Goal: Check status: Check status

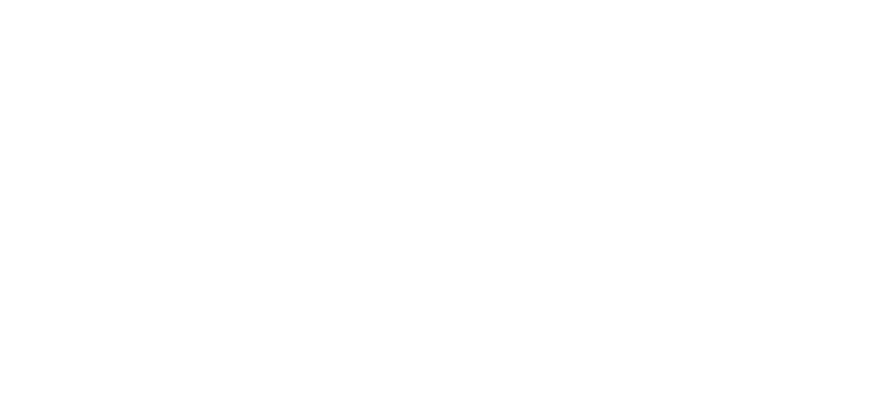
select select
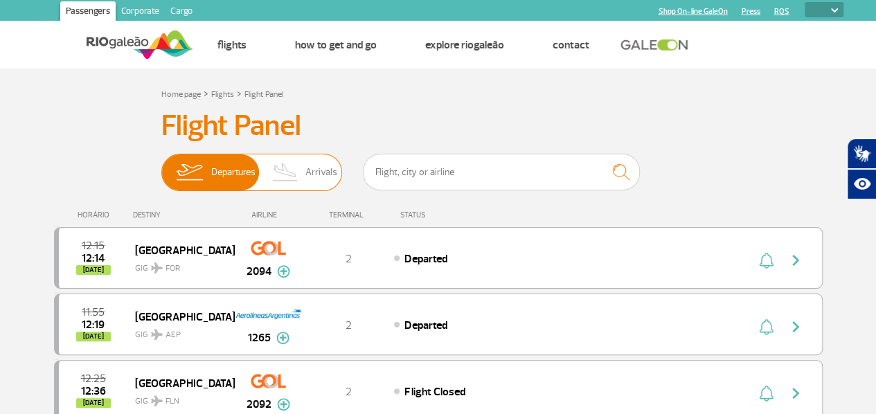
click at [303, 178] on img at bounding box center [285, 172] width 41 height 36
click at [161, 165] on input "Departures Arrivals" at bounding box center [161, 165] width 0 height 0
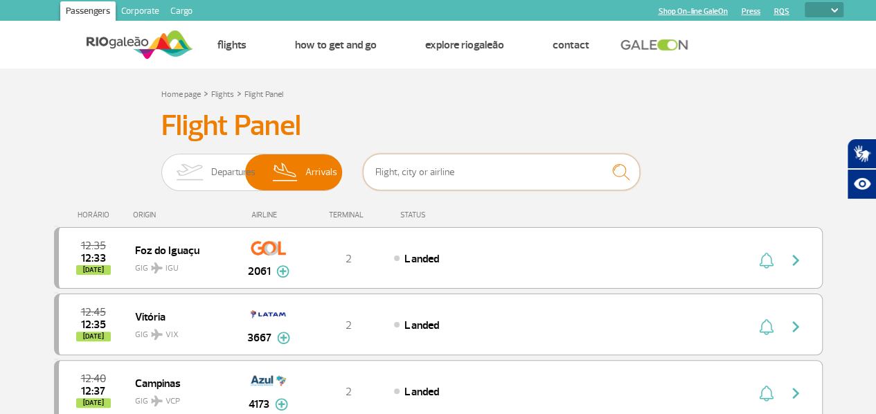
click at [414, 178] on input "text" at bounding box center [501, 172] width 277 height 37
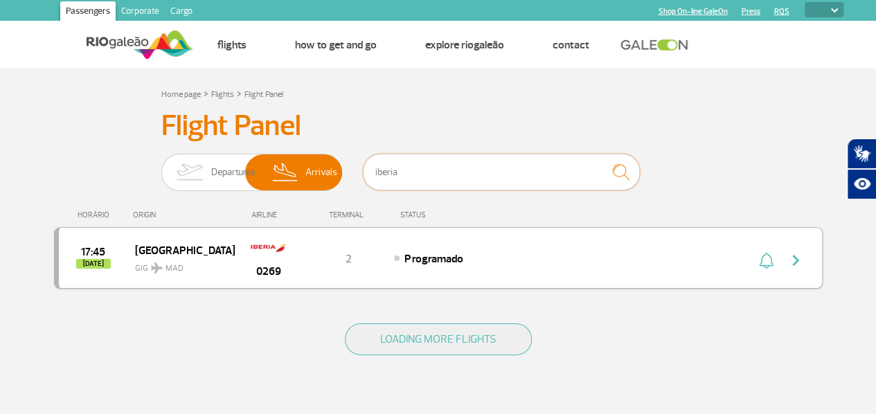
type input "iberia"
click at [422, 257] on span "Programado" at bounding box center [433, 259] width 58 height 14
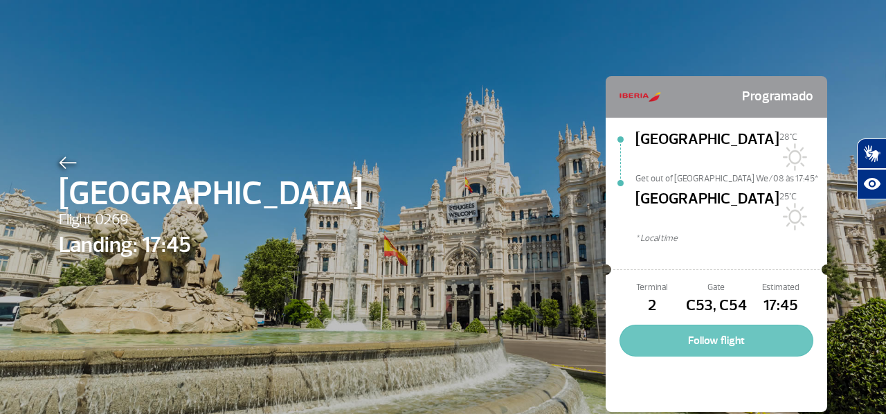
click at [721, 325] on button "Follow flight" at bounding box center [717, 341] width 194 height 32
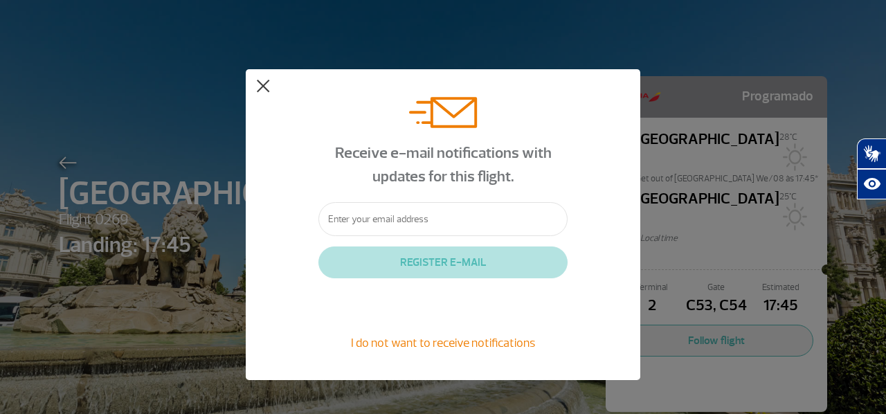
click at [264, 89] on button at bounding box center [263, 87] width 14 height 14
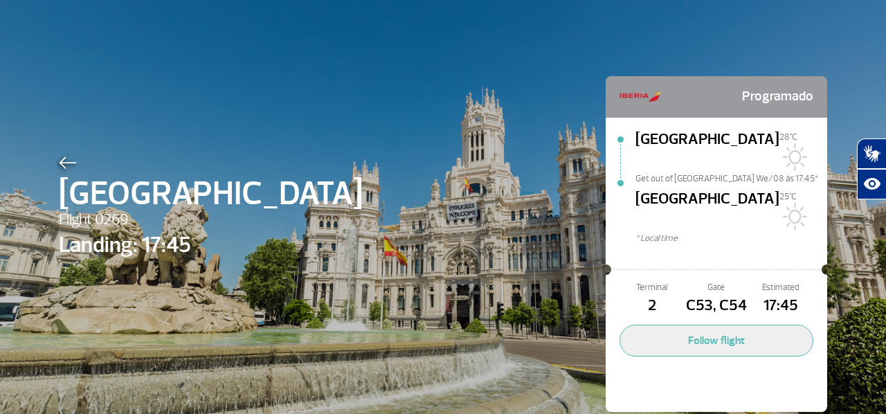
click at [61, 167] on img at bounding box center [68, 162] width 18 height 12
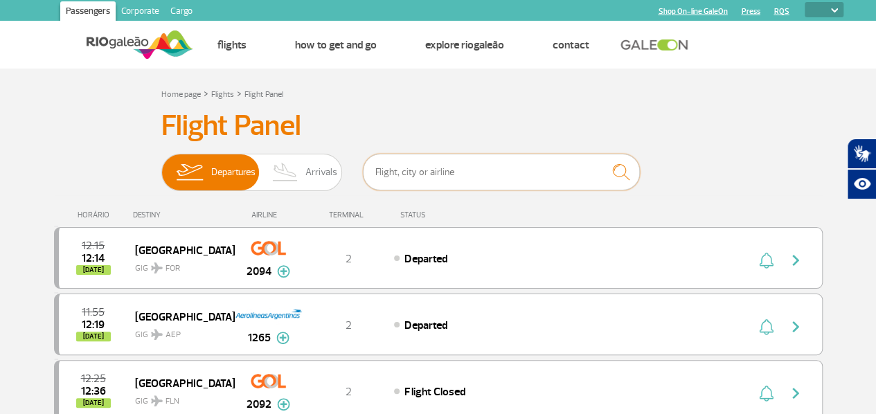
click at [475, 174] on input "text" at bounding box center [501, 172] width 277 height 37
